Goal: Task Accomplishment & Management: Manage account settings

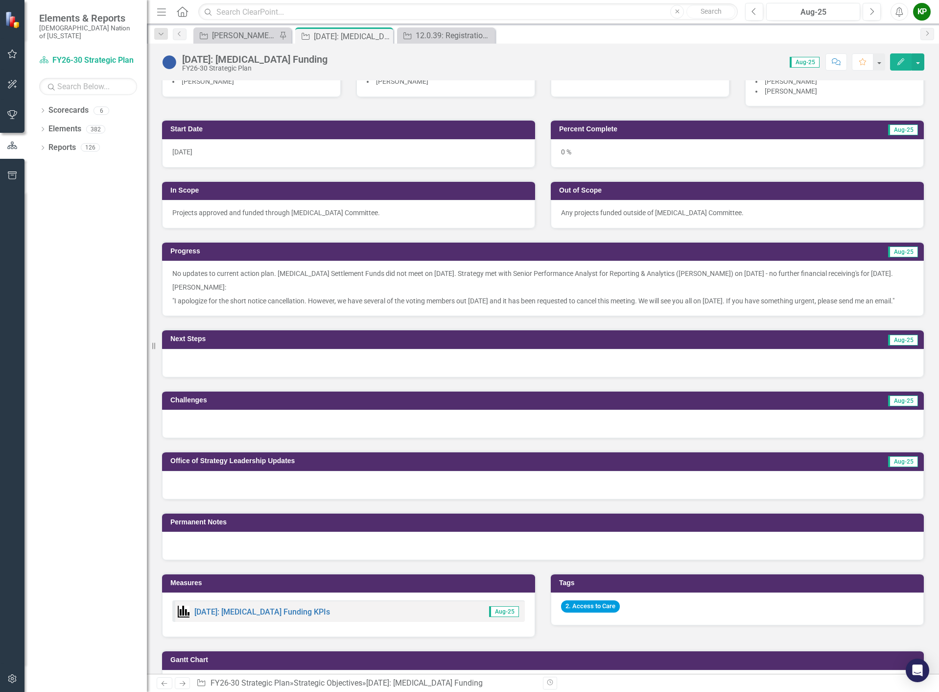
scroll to position [196, 0]
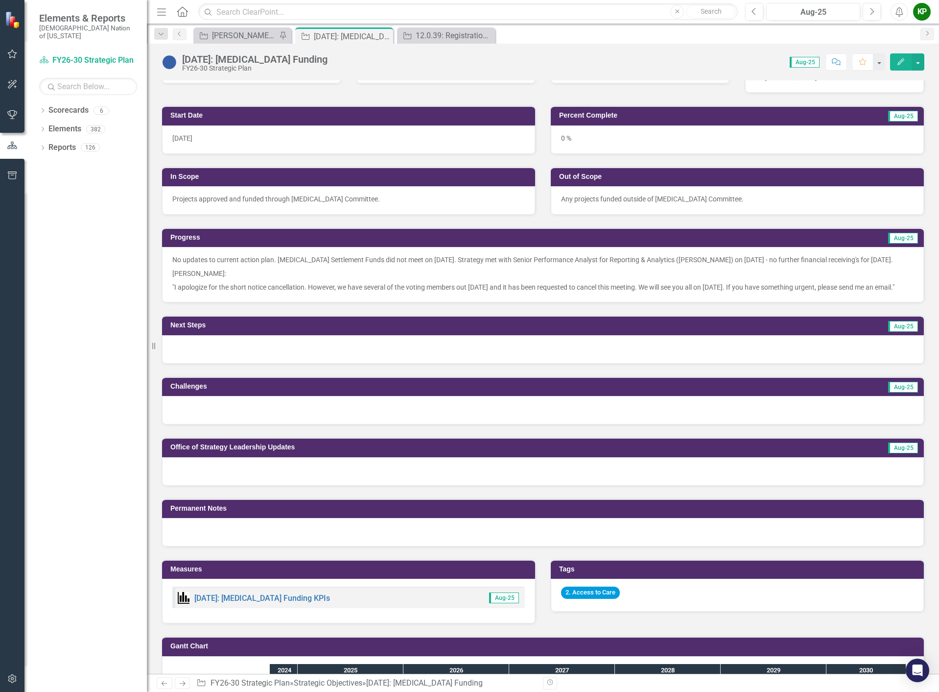
click at [242, 280] on p "[PERSON_NAME]:" at bounding box center [542, 273] width 741 height 14
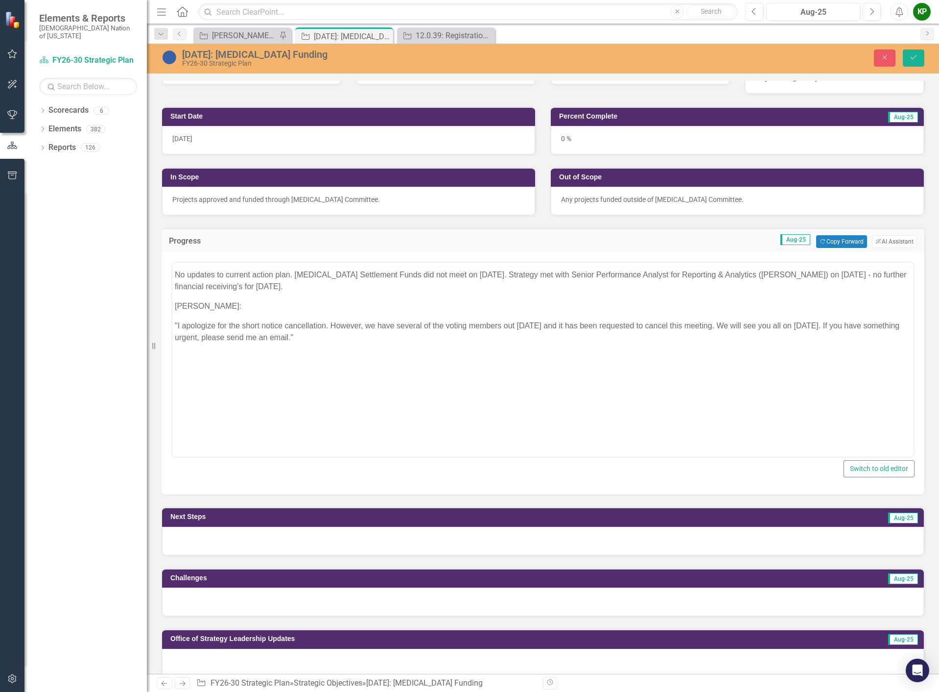
scroll to position [0, 0]
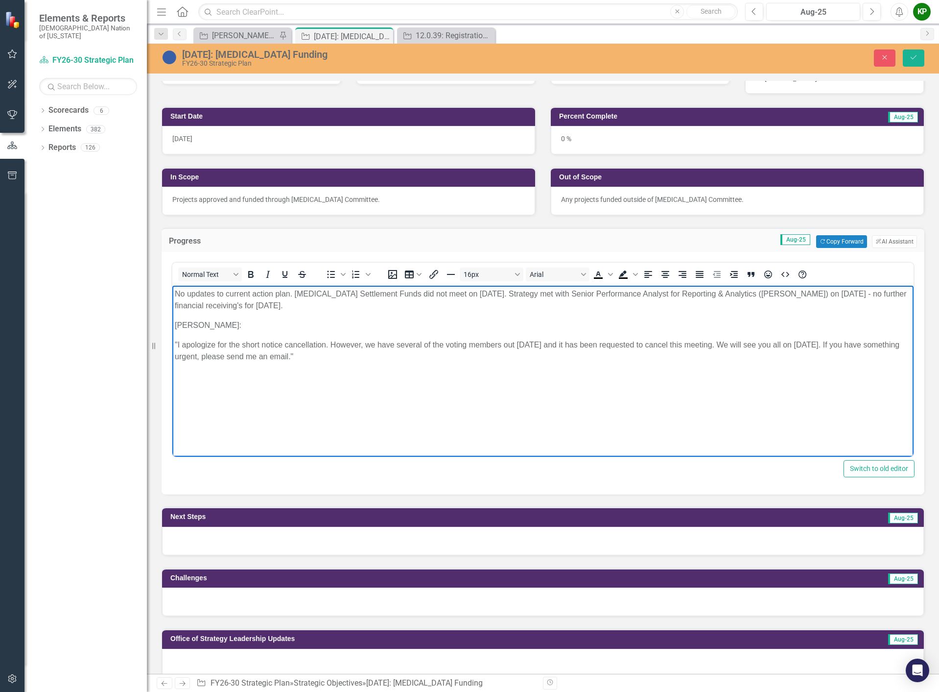
click at [243, 323] on p "[PERSON_NAME]:" at bounding box center [543, 325] width 737 height 12
click at [910, 51] on button "Save" at bounding box center [914, 57] width 22 height 17
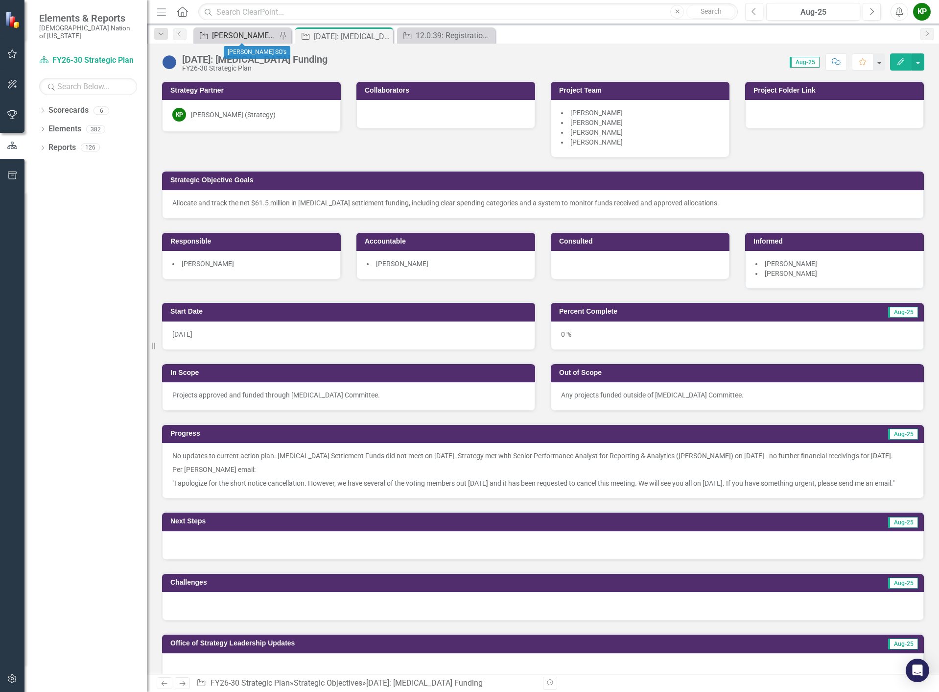
click at [234, 38] on div "[PERSON_NAME] SO's" at bounding box center [244, 35] width 65 height 12
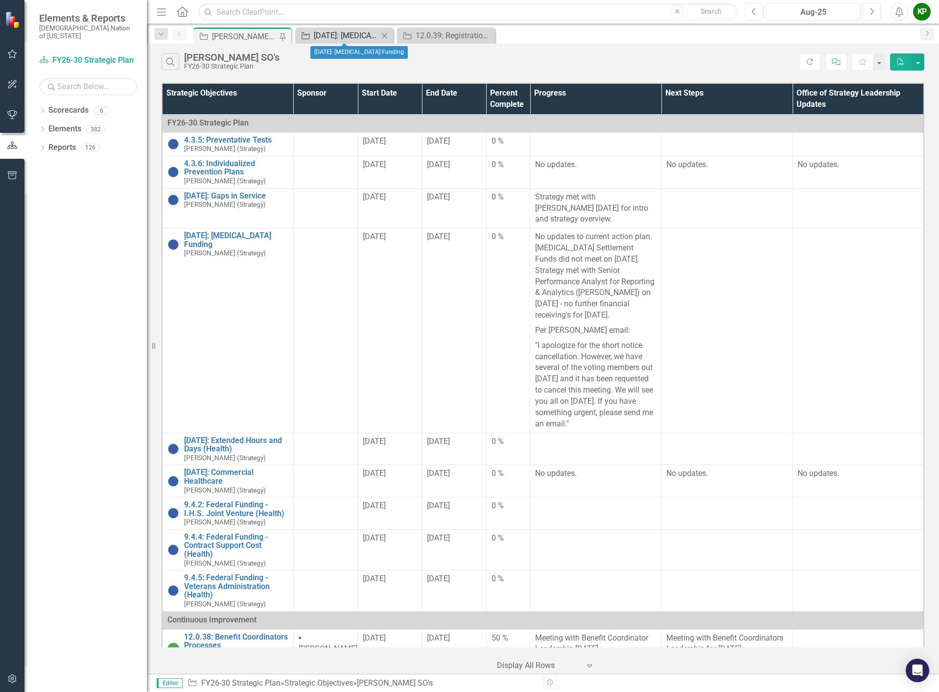
click at [334, 34] on div "[DATE]: [MEDICAL_DATA] Funding" at bounding box center [346, 35] width 65 height 12
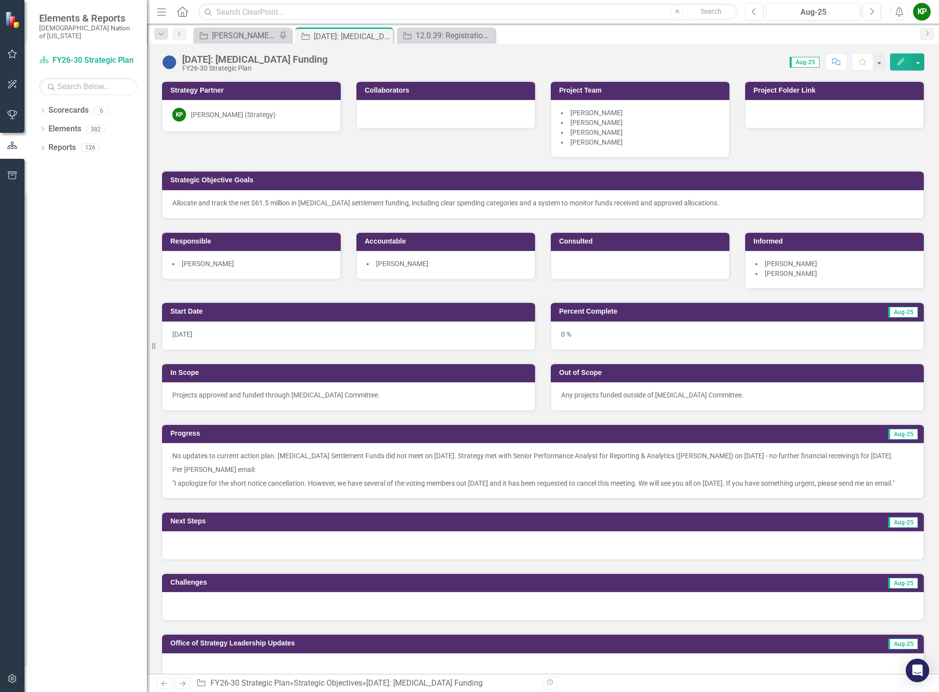
click at [366, 476] on p "Per [PERSON_NAME] email:" at bounding box center [542, 469] width 741 height 14
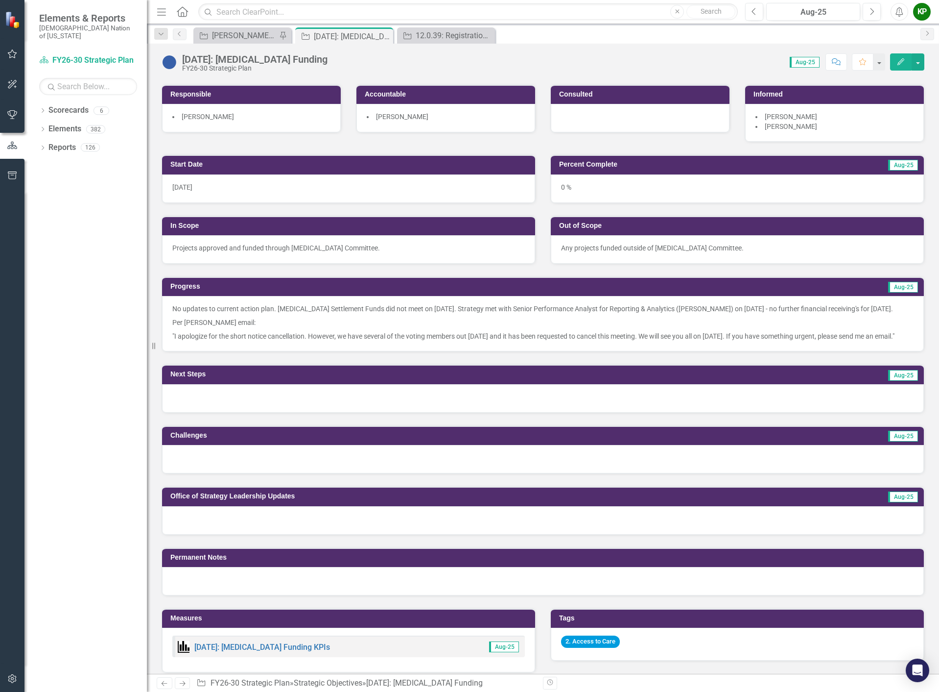
scroll to position [49, 0]
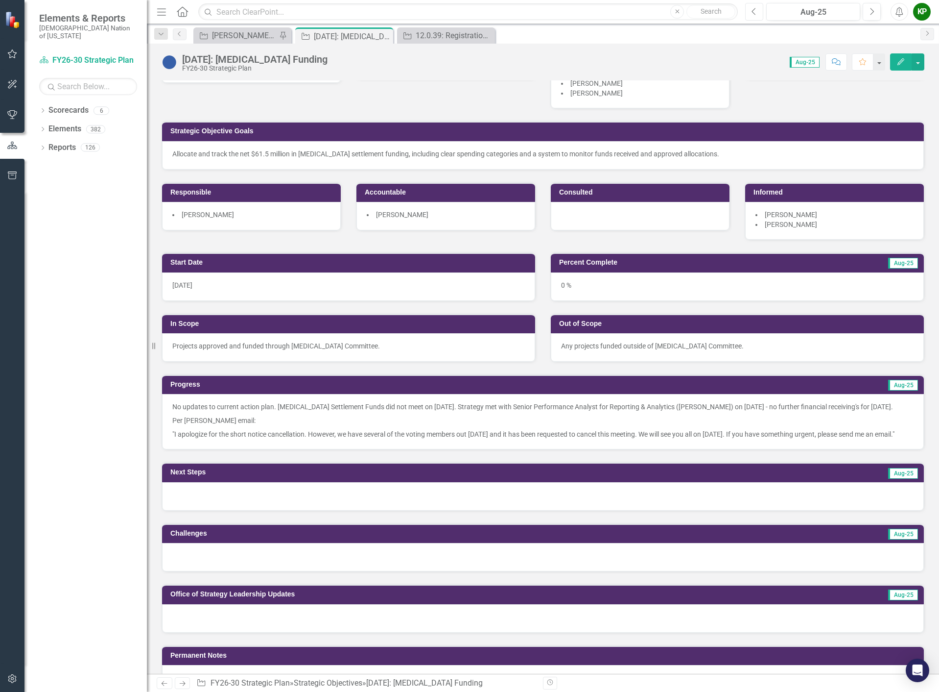
click at [759, 15] on button "Previous" at bounding box center [754, 12] width 18 height 18
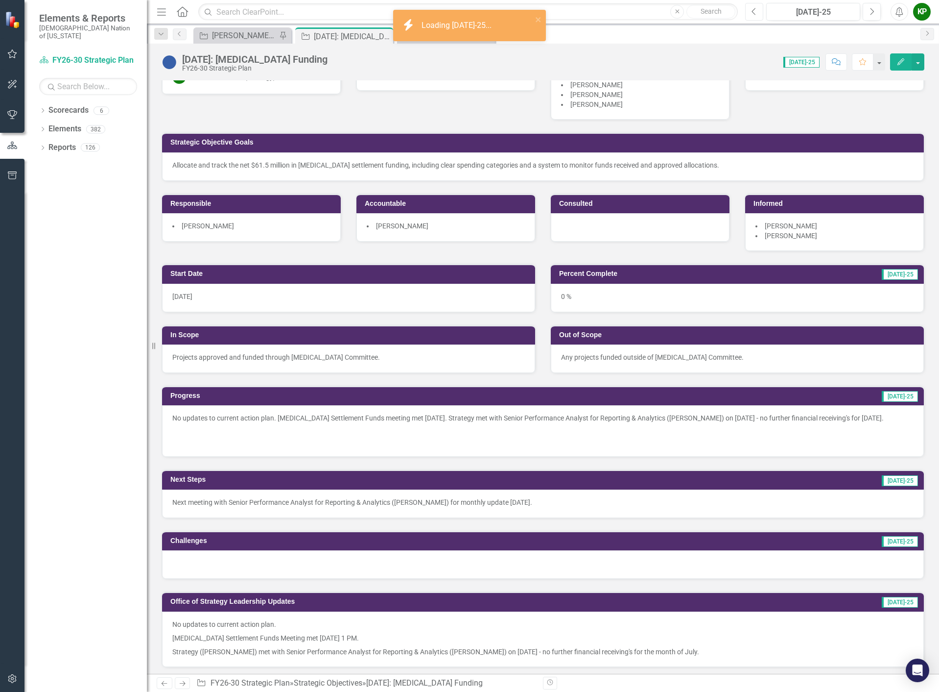
scroll to position [147, 0]
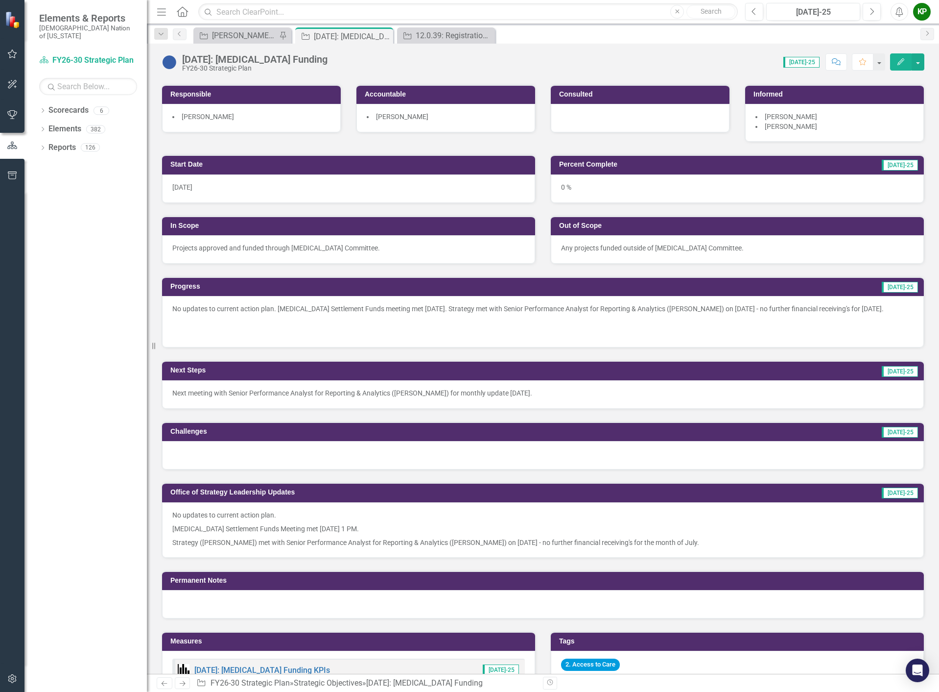
click at [407, 400] on div "Next meeting with Senior Performance Analyst for Reporting & Analytics ([PERSON…" at bounding box center [543, 394] width 762 height 28
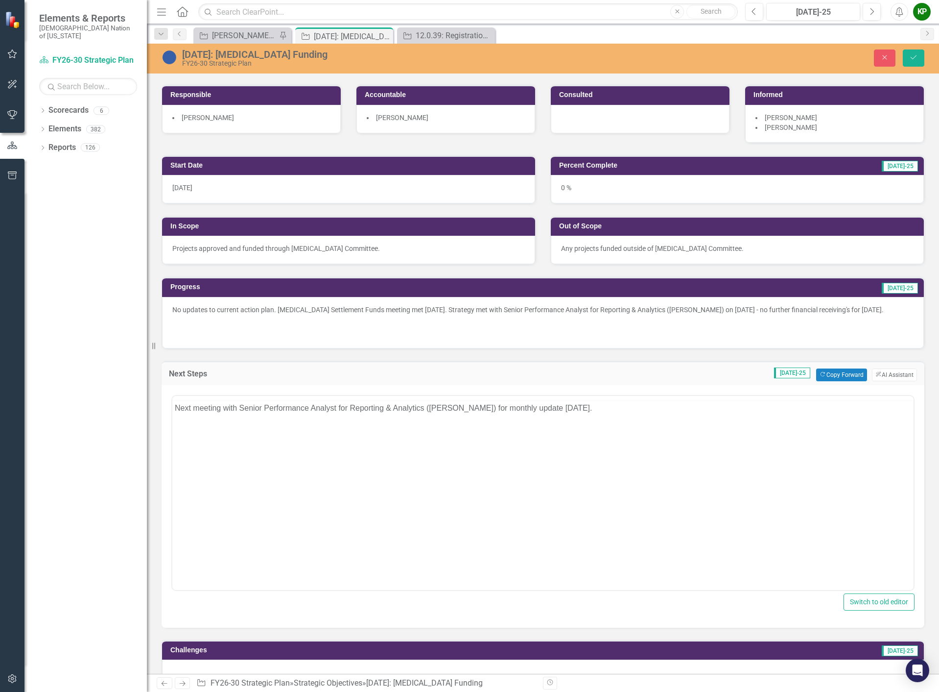
scroll to position [0, 0]
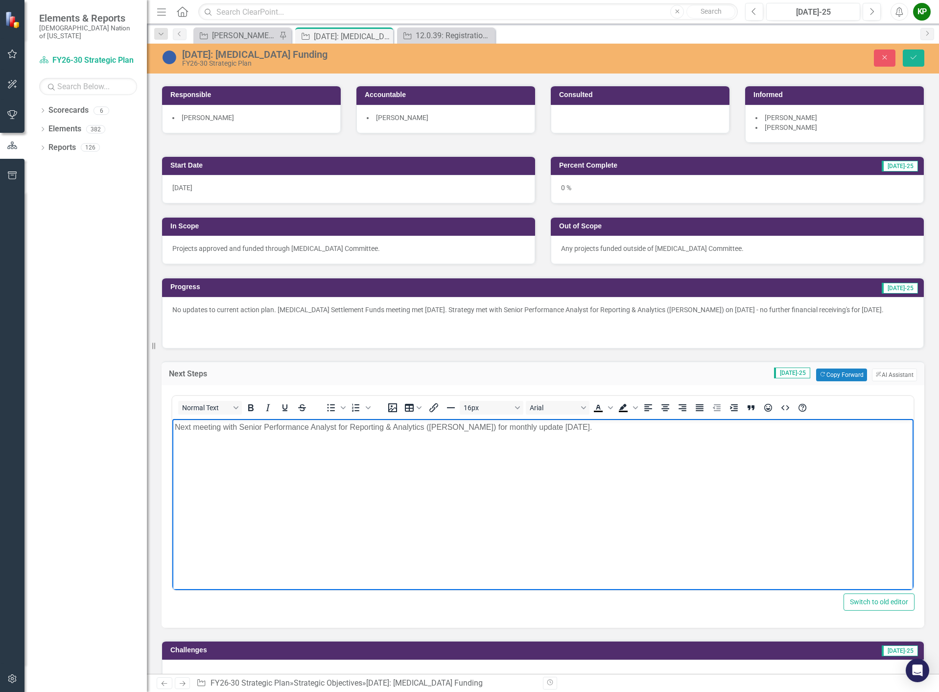
drag, startPoint x: 607, startPoint y: 431, endPoint x: 168, endPoint y: 417, distance: 439.1
click at [172, 418] on html "Next meeting with Senior Performance Analyst for Reporting & Analytics ([PERSON…" at bounding box center [542, 491] width 741 height 147
copy p "Next meeting with Senior Performance Analyst for Reporting & Analytics ([PERSON…"
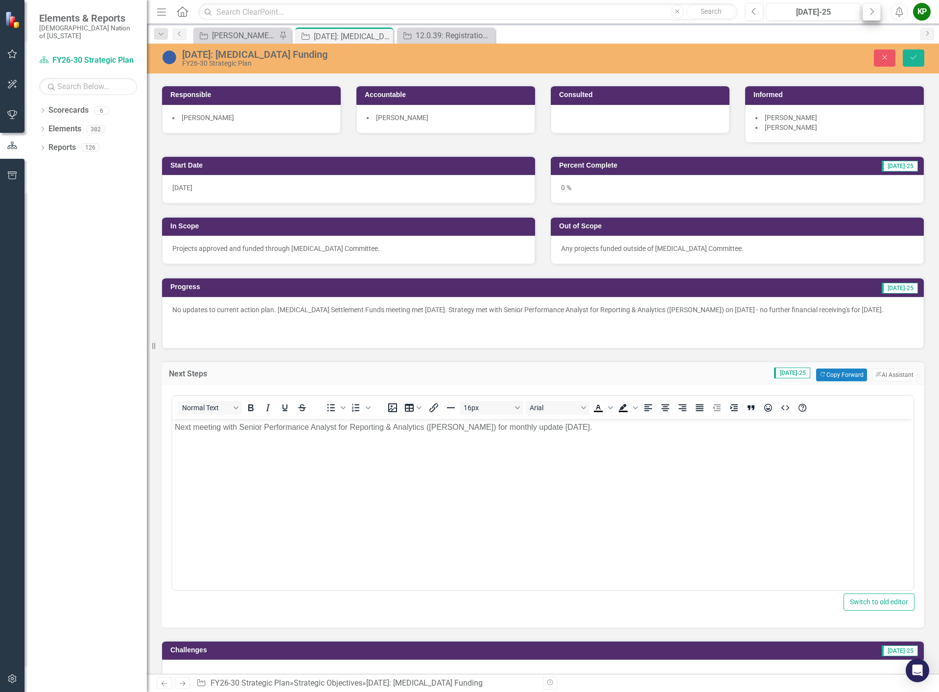
click at [873, 6] on button "Next" at bounding box center [872, 12] width 18 height 18
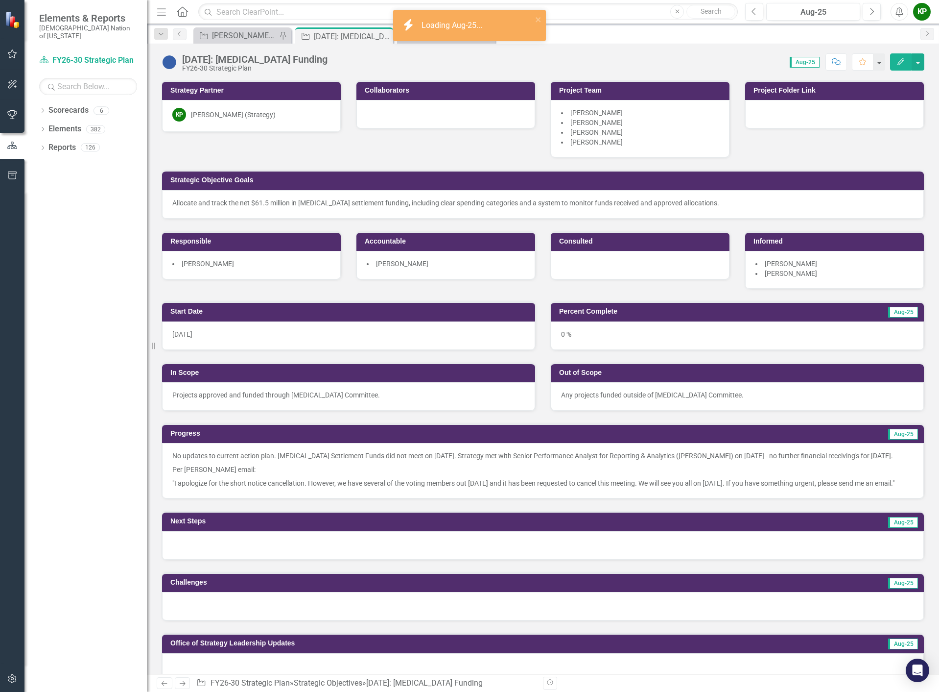
scroll to position [147, 0]
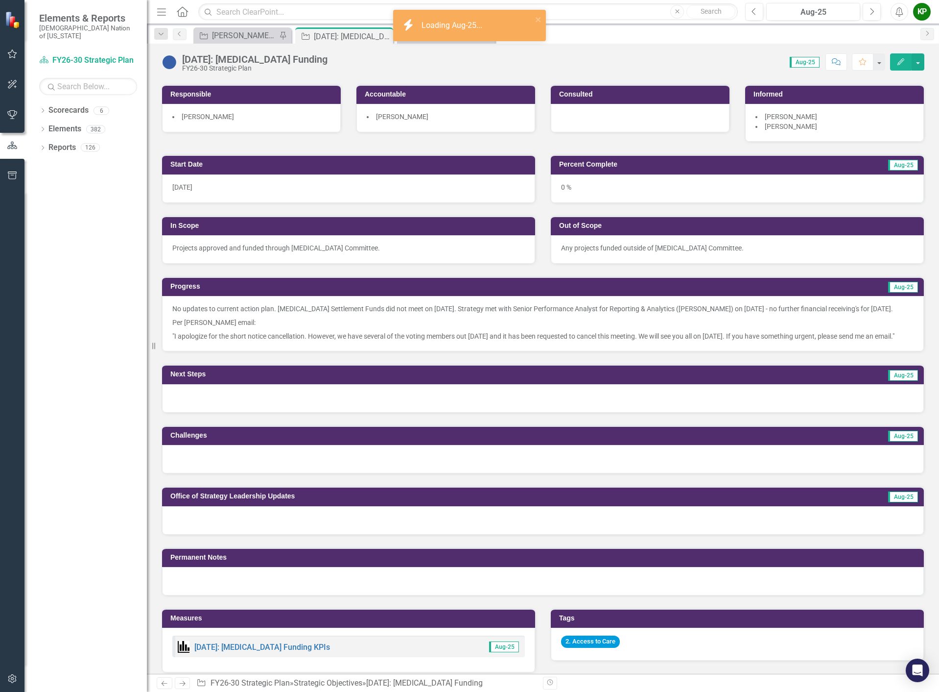
click at [256, 412] on div at bounding box center [543, 398] width 762 height 28
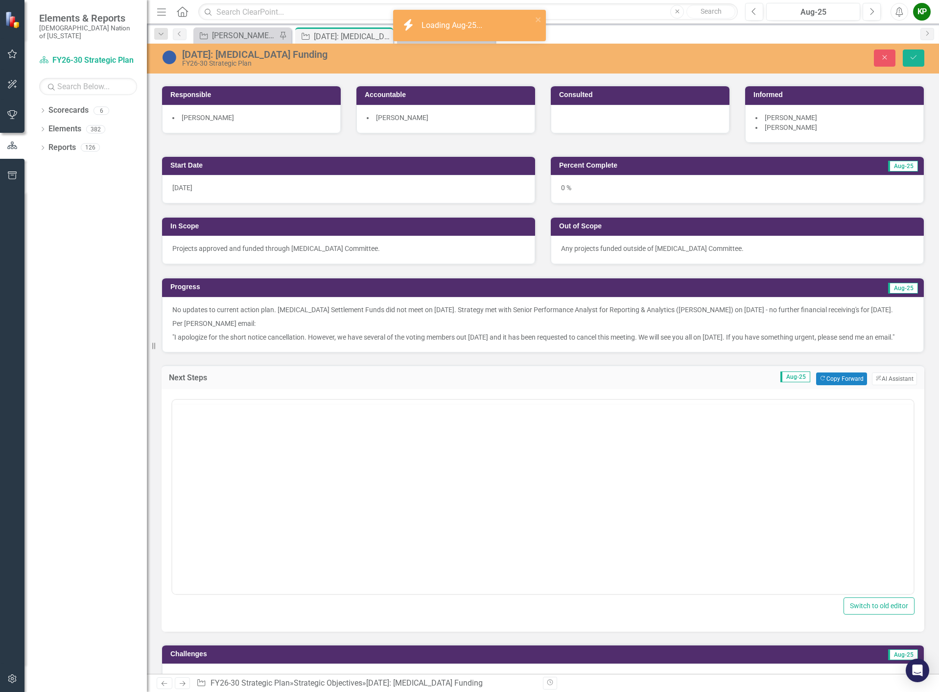
scroll to position [0, 0]
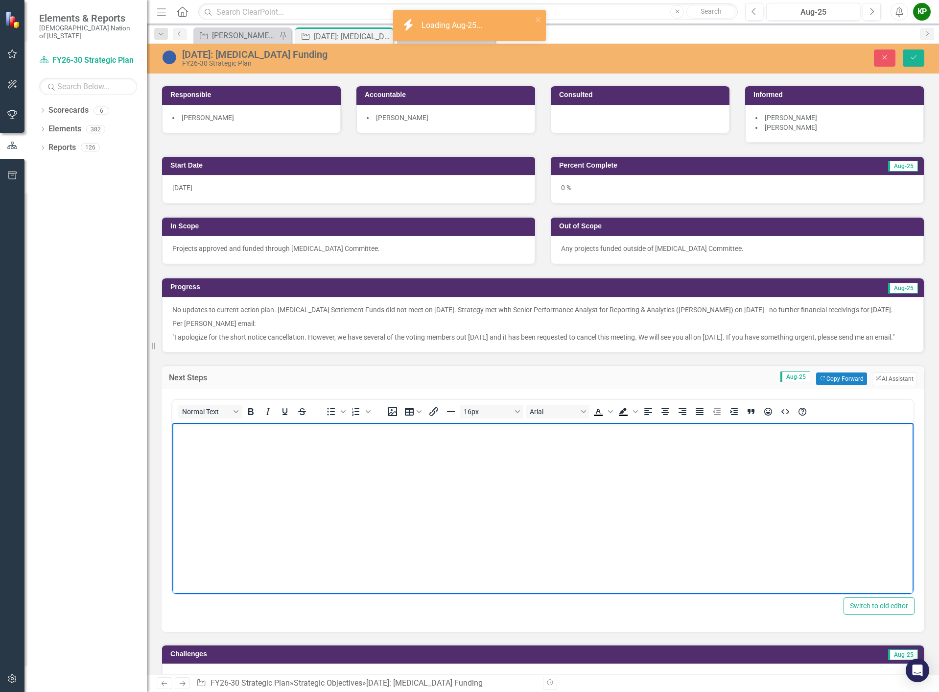
click at [258, 460] on body "Rich Text Area. Press ALT-0 for help." at bounding box center [542, 495] width 741 height 147
drag, startPoint x: 577, startPoint y: 430, endPoint x: 544, endPoint y: 431, distance: 33.3
click at [544, 431] on p "Next meeting with Senior Performance Analyst for Reporting & Analytics ([PERSON…" at bounding box center [543, 431] width 737 height 12
click at [915, 56] on icon "Save" at bounding box center [913, 57] width 9 height 7
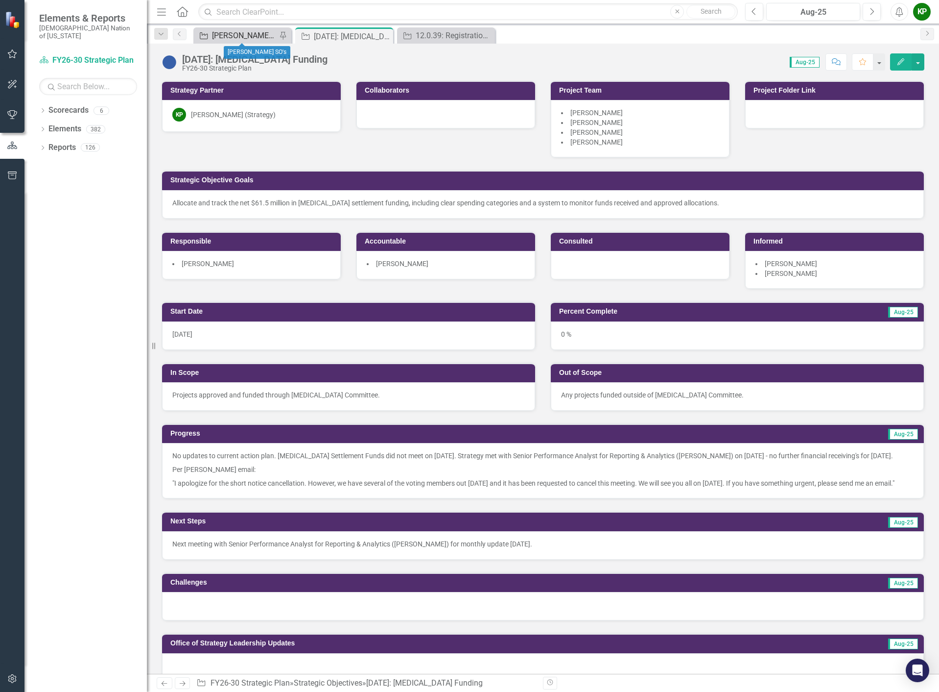
click at [256, 38] on div "[PERSON_NAME] SO's" at bounding box center [244, 35] width 65 height 12
